Goal: Task Accomplishment & Management: Use online tool/utility

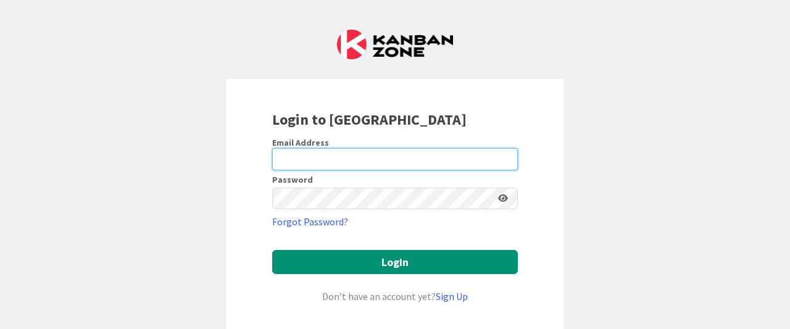
click at [385, 166] on input "email" at bounding box center [395, 159] width 246 height 22
type input "[PERSON_NAME][EMAIL_ADDRESS][DOMAIN_NAME]"
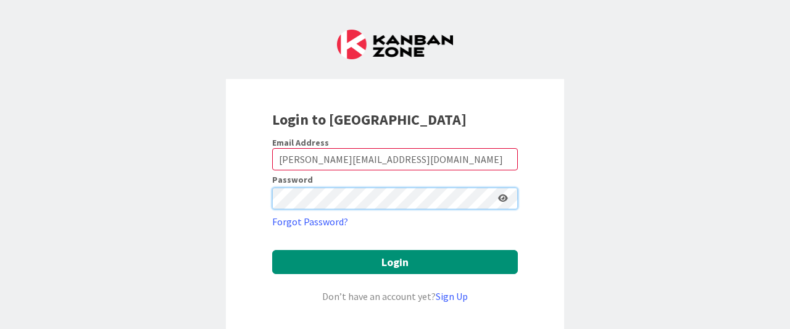
click at [272, 250] on button "Login" at bounding box center [395, 262] width 246 height 24
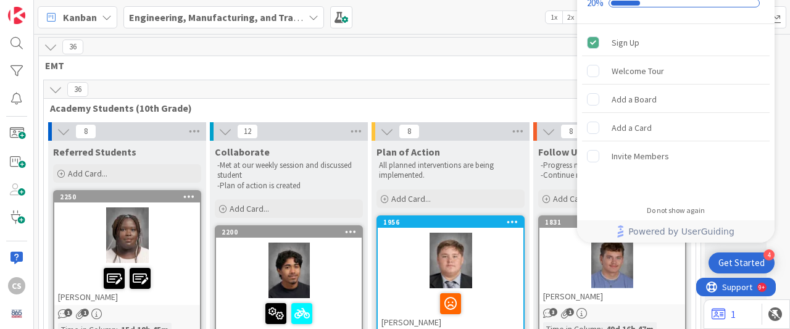
click at [476, 110] on span "Academy Students (10th Grade)" at bounding box center [365, 108] width 630 height 12
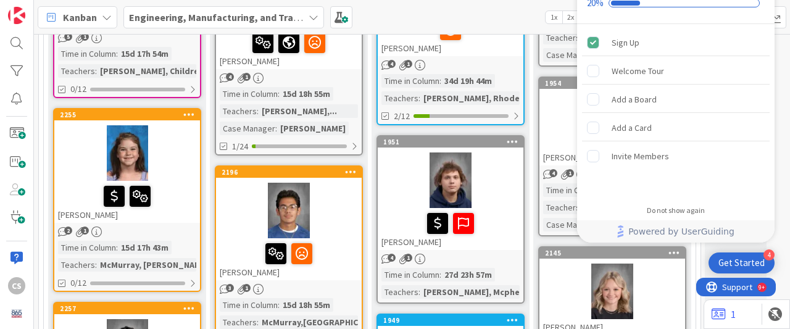
scroll to position [874, 0]
click at [531, 138] on div "8 Follow Up -Progress monitored and adjusted -Continue monitoring Add Card... 1…" at bounding box center [612, 283] width 162 height 2070
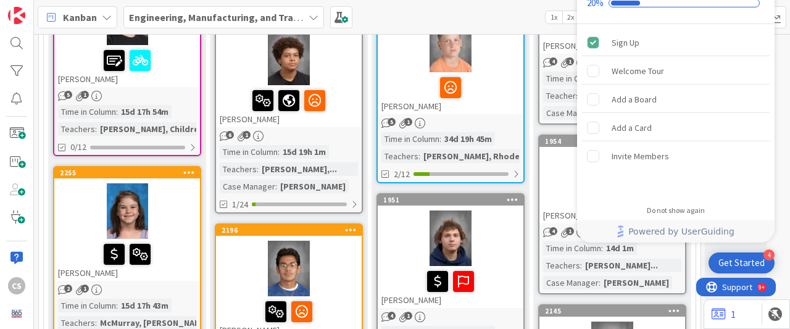
scroll to position [803, 0]
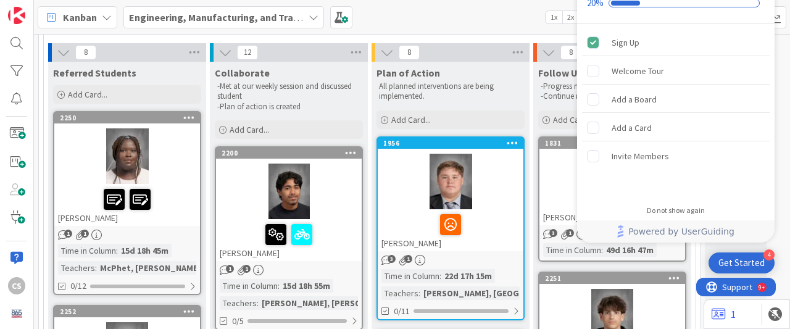
scroll to position [0, 0]
